Goal: Information Seeking & Learning: Learn about a topic

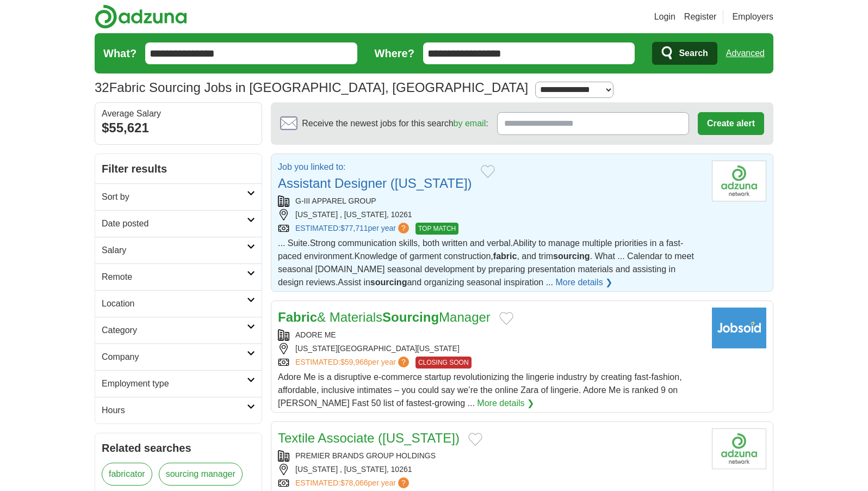
click at [322, 179] on link "Assistant Designer ([US_STATE])" at bounding box center [375, 183] width 194 height 15
click at [370, 178] on link "Assistant Designer (New York)" at bounding box center [375, 183] width 194 height 15
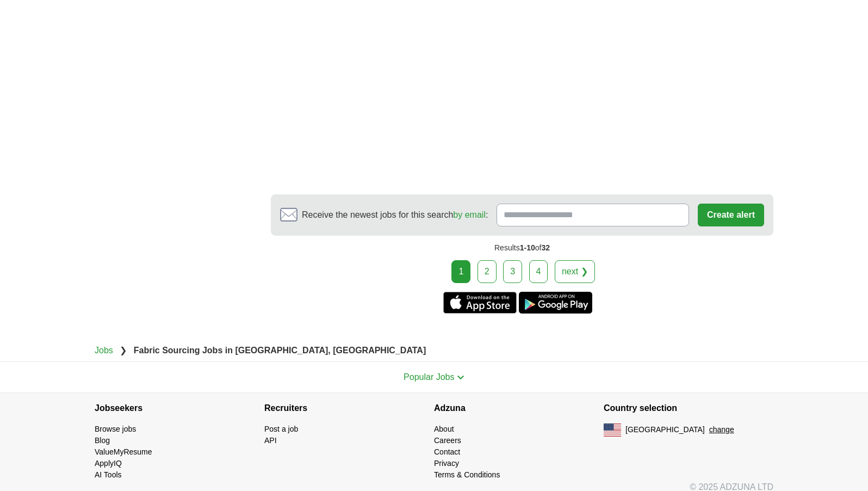
scroll to position [2065, 0]
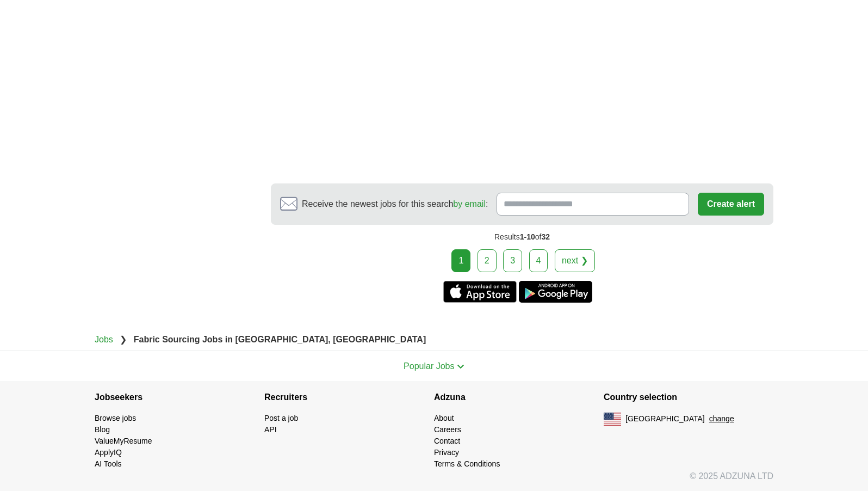
click at [480, 262] on link "2" at bounding box center [487, 260] width 19 height 23
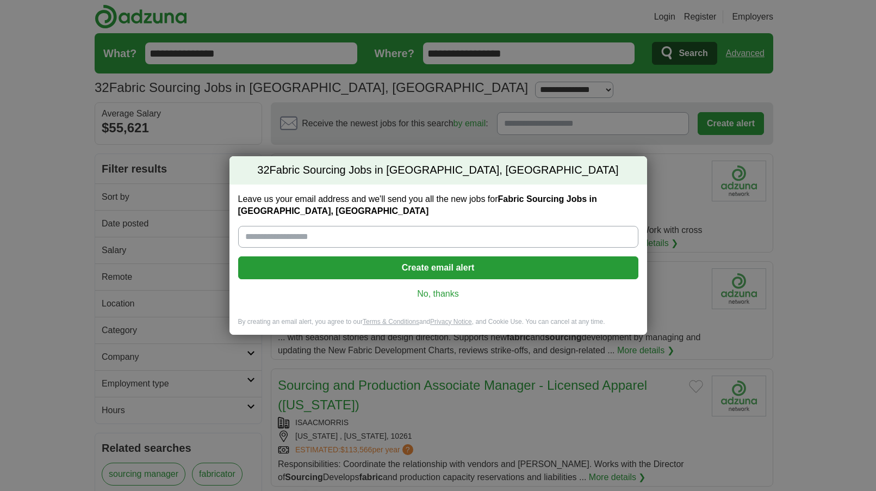
click at [308, 239] on input "Leave us your email address and we'll send you all the new jobs for Fabric Sour…" at bounding box center [438, 237] width 400 height 22
type input "**********"
click at [408, 268] on button "Create email alert" at bounding box center [438, 267] width 400 height 23
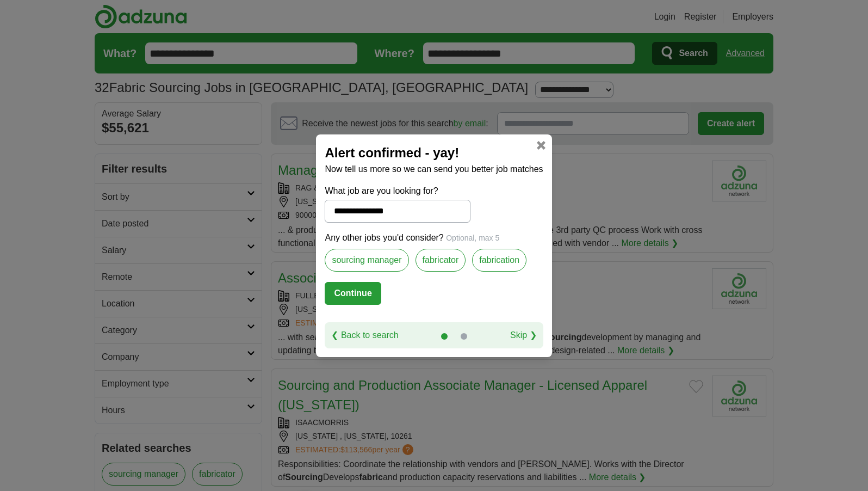
click at [356, 292] on button "Continue" at bounding box center [353, 293] width 56 height 23
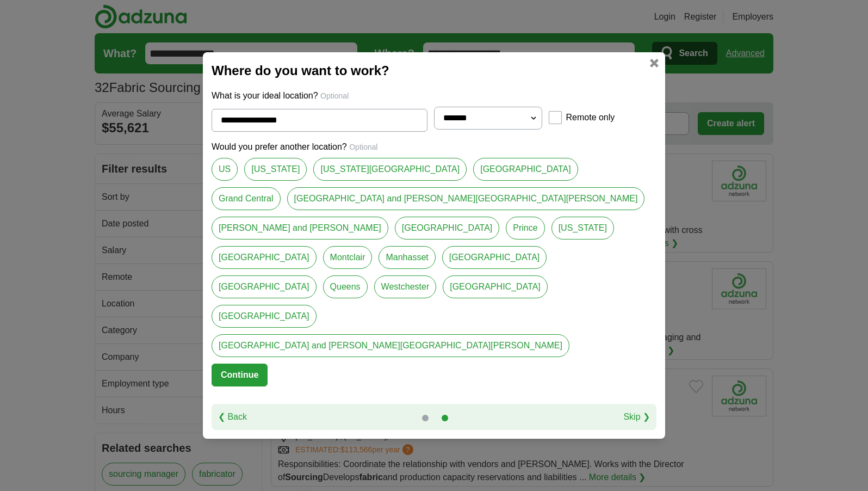
click at [655, 67] on link at bounding box center [654, 63] width 9 height 9
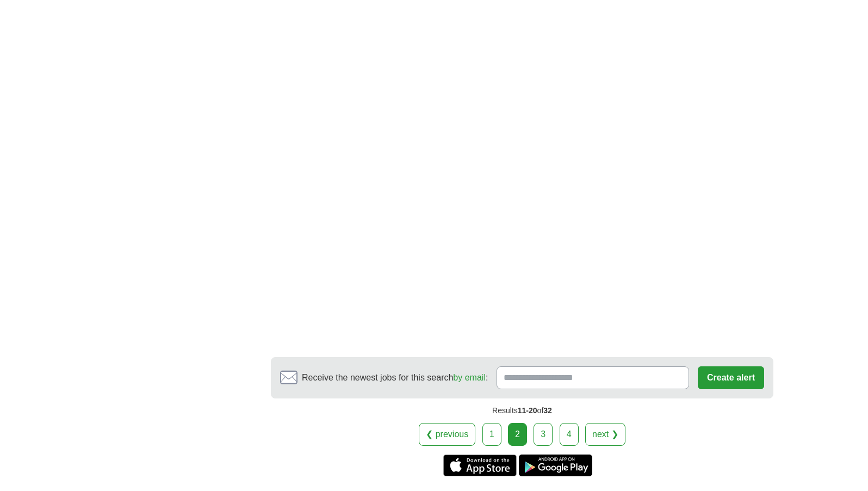
scroll to position [1849, 0]
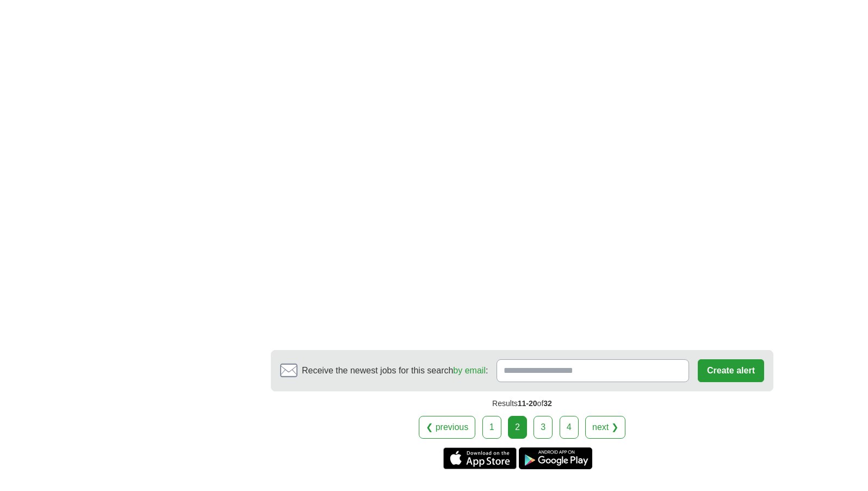
click at [544, 416] on link "3" at bounding box center [543, 427] width 19 height 23
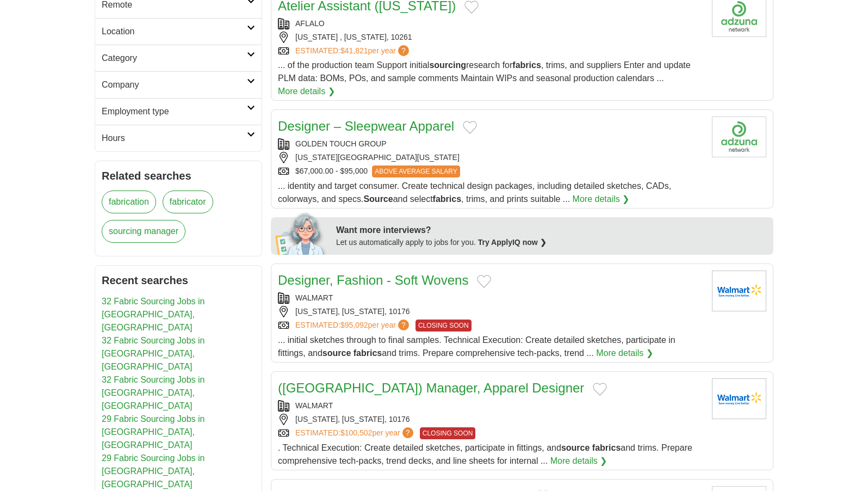
scroll to position [326, 0]
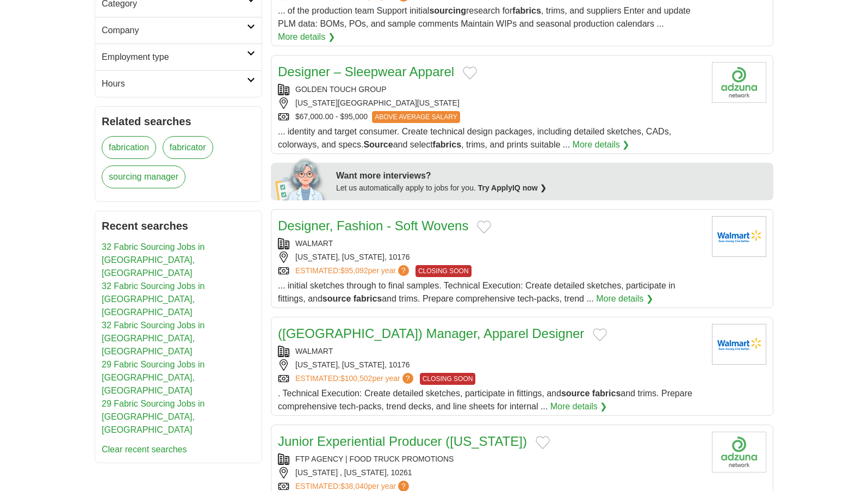
click at [341, 330] on link "(USA) Manager, Apparel Designer" at bounding box center [431, 333] width 306 height 15
